Goal: Information Seeking & Learning: Learn about a topic

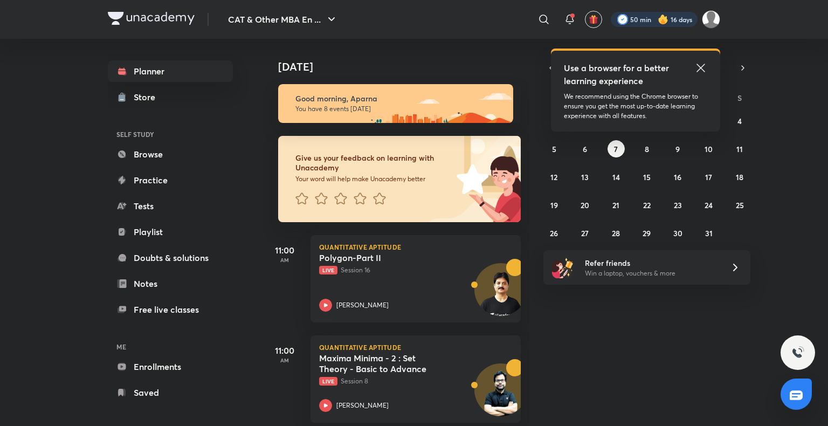
click at [645, 15] on div at bounding box center [654, 19] width 87 height 15
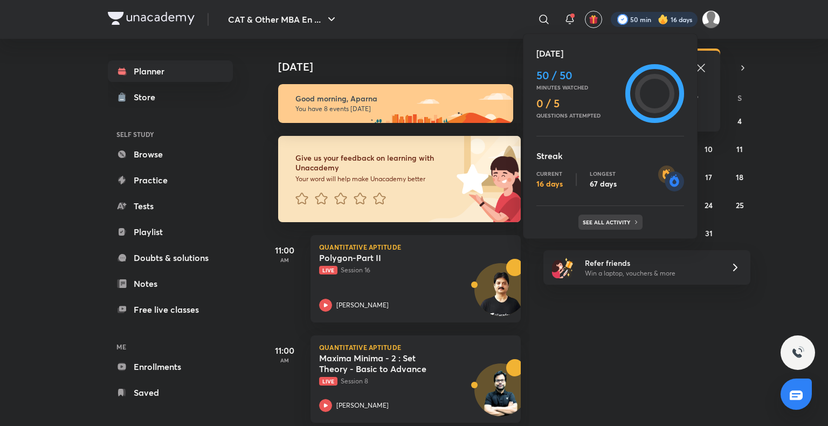
click at [618, 215] on div "See all activity" at bounding box center [610, 222] width 64 height 15
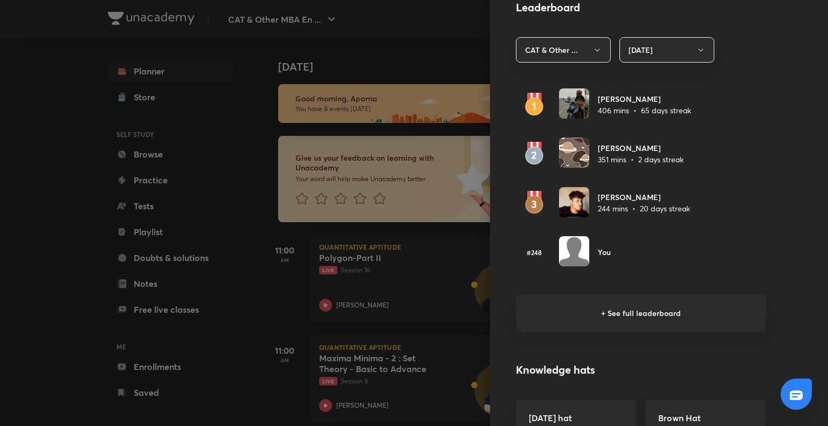
scroll to position [621, 0]
click at [645, 312] on h6 "+ See full leaderboard" at bounding box center [641, 312] width 250 height 37
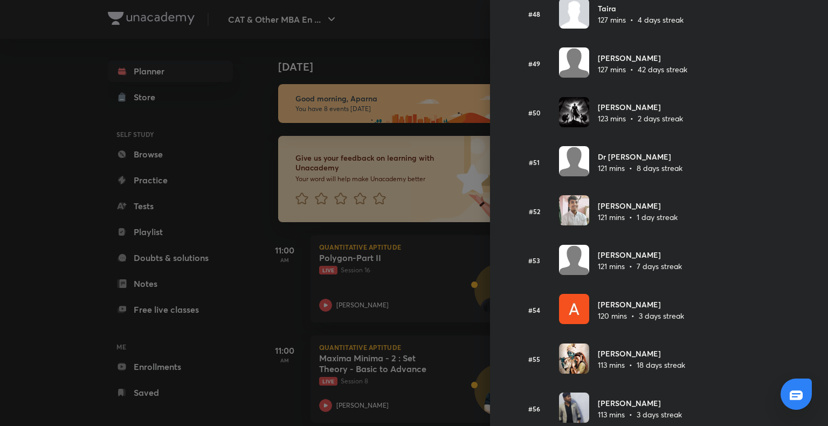
scroll to position [2396, 0]
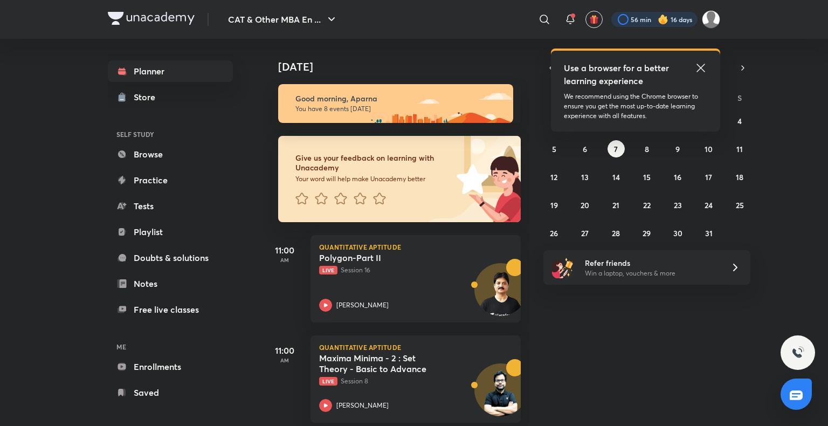
click at [653, 19] on div at bounding box center [654, 19] width 86 height 15
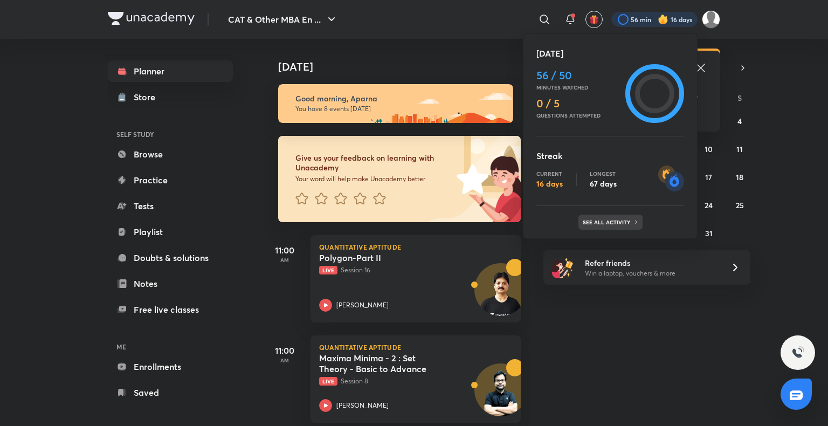
click at [619, 219] on p "See all activity" at bounding box center [608, 222] width 50 height 6
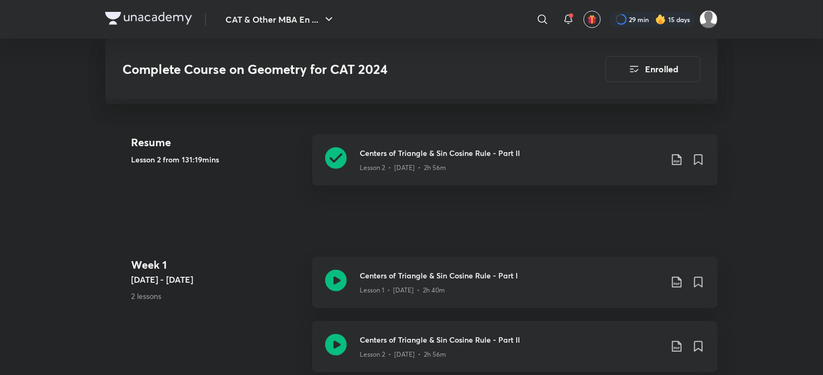
scroll to position [194, 0]
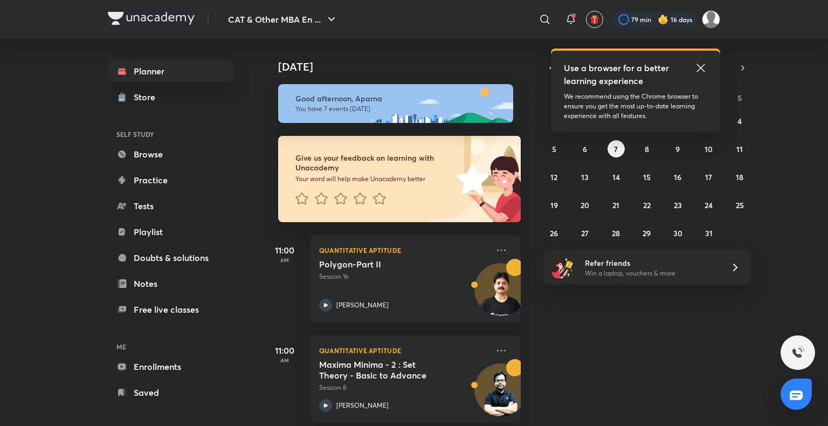
click at [659, 20] on img at bounding box center [663, 19] width 11 height 11
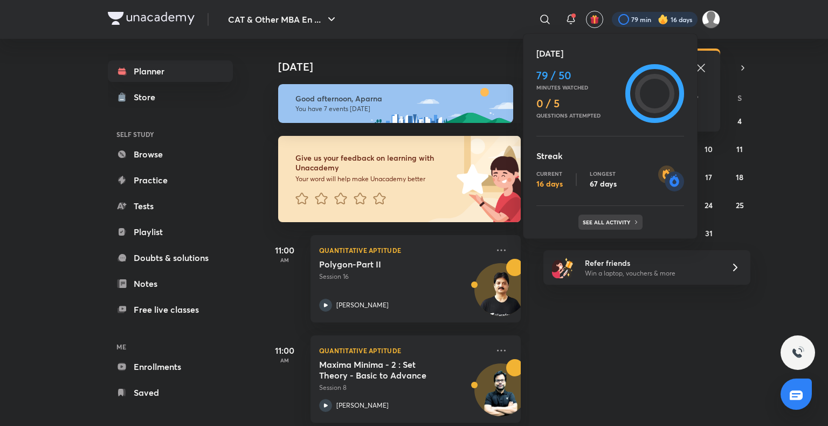
click at [626, 219] on p "See all activity" at bounding box center [608, 222] width 50 height 6
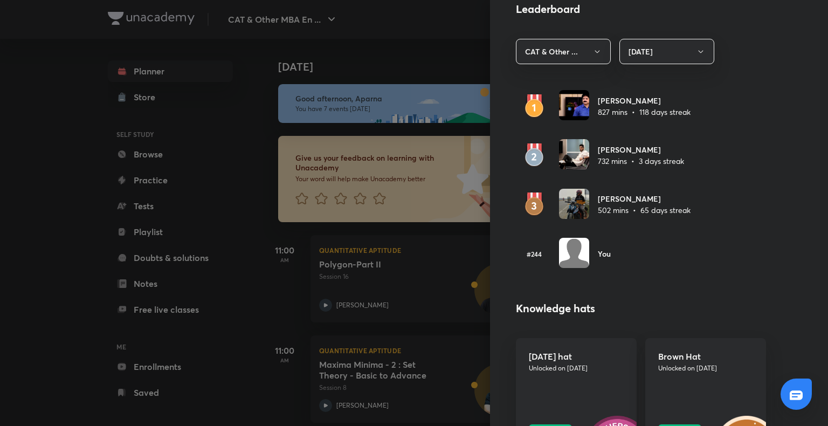
scroll to position [620, 0]
